Goal: Information Seeking & Learning: Check status

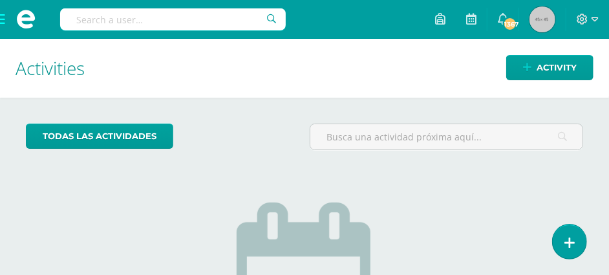
click at [88, 23] on input "text" at bounding box center [173, 19] width 226 height 22
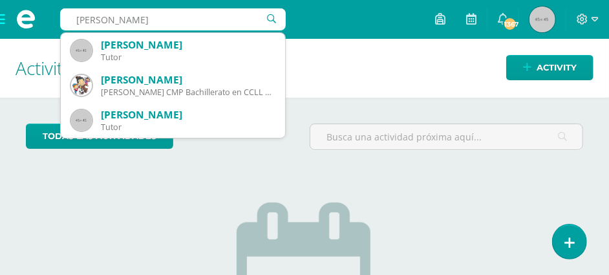
type input "pedro rodriguez"
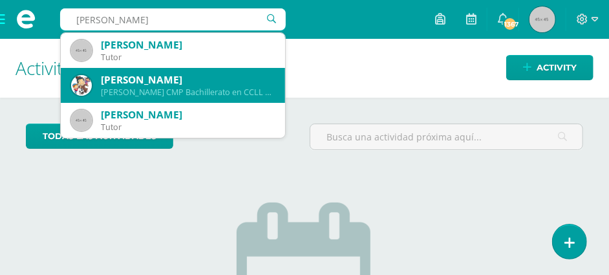
click at [176, 93] on div "Quinto Bachillerato CMP Bachillerato en CCLL con Orientación en Computación 21P…" at bounding box center [188, 92] width 174 height 11
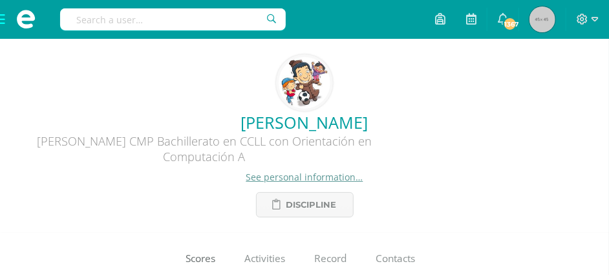
click at [208, 264] on span "Scores" at bounding box center [201, 258] width 30 height 14
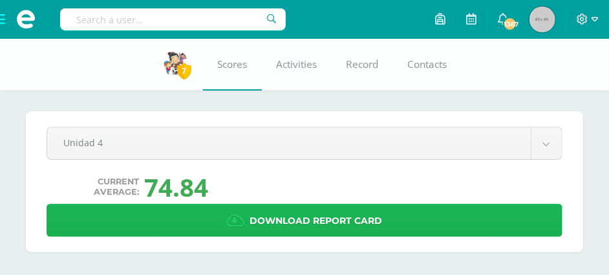
click at [319, 216] on span "Download report card" at bounding box center [316, 221] width 132 height 32
